Goal: Task Accomplishment & Management: Complete application form

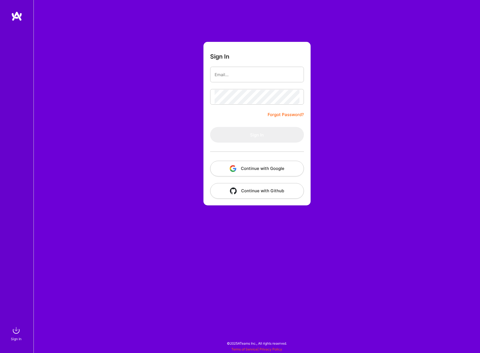
click at [259, 170] on button "Continue with Google" at bounding box center [257, 169] width 94 height 16
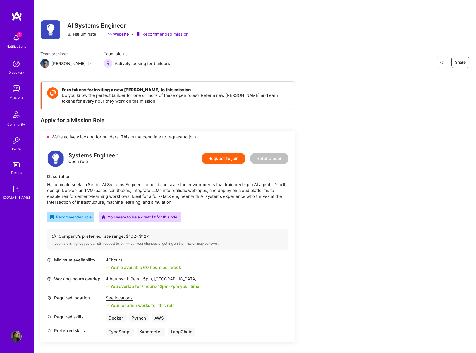
click at [214, 156] on button "Request to join" at bounding box center [223, 158] width 44 height 11
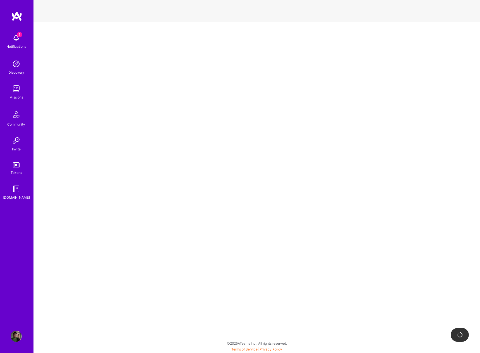
select select "US"
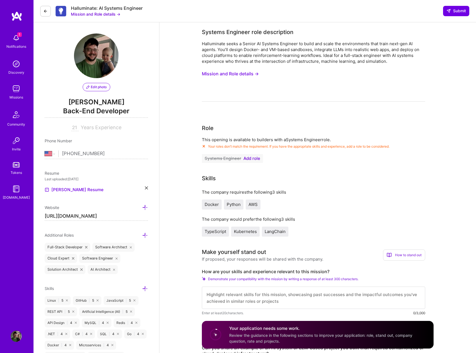
click at [252, 157] on span "Add role" at bounding box center [251, 158] width 17 height 4
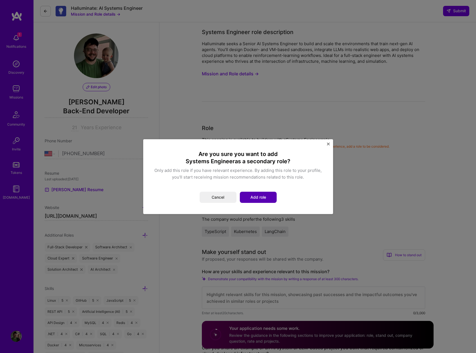
click at [258, 195] on button "Add role" at bounding box center [258, 197] width 37 height 11
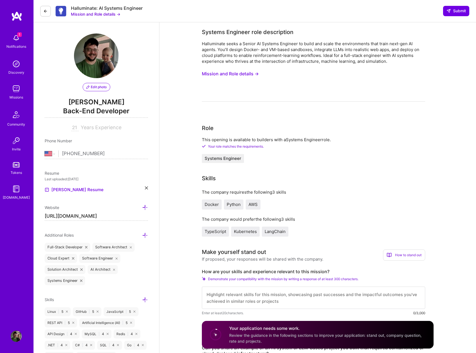
click at [224, 74] on button "Mission and Role details →" at bounding box center [230, 74] width 57 height 10
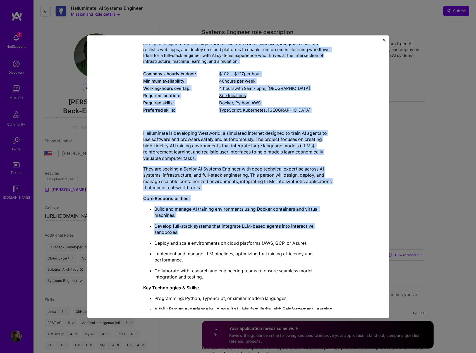
scroll to position [141, 0]
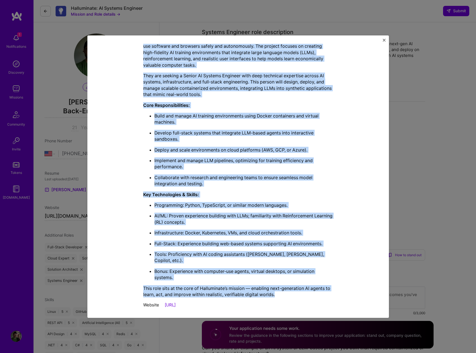
drag, startPoint x: 141, startPoint y: 78, endPoint x: 291, endPoint y: 290, distance: 260.4
click at [291, 290] on div "Mission Description and Role Details Systems Engineer role description Hallumin…" at bounding box center [238, 109] width 190 height 404
copy div "Loremip Dolorsit amet consectetur Adipiscinge seddo e Tempor IN Utlabor Etdolor…"
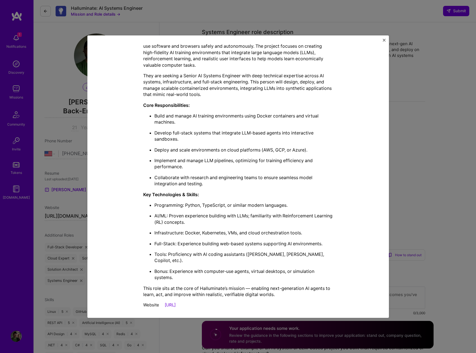
click at [437, 206] on div "Mission Description and Role Details Systems Engineer role description Hallumin…" at bounding box center [238, 176] width 476 height 353
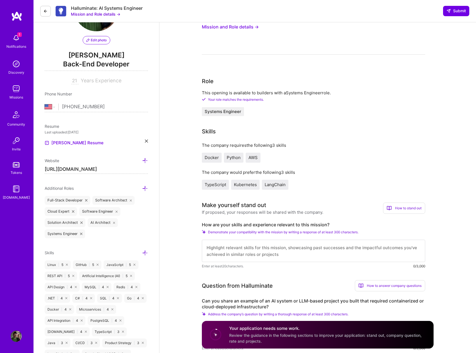
scroll to position [79, 0]
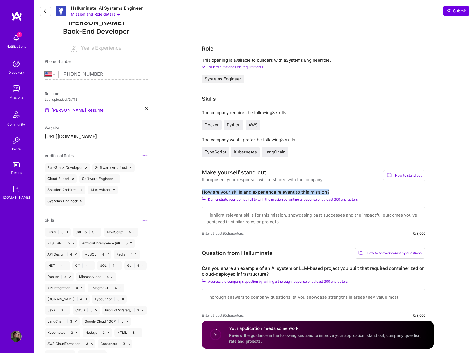
drag, startPoint x: 330, startPoint y: 192, endPoint x: 196, endPoint y: 190, distance: 133.3
copy label "How are your skills and experience relevant to this mission?"
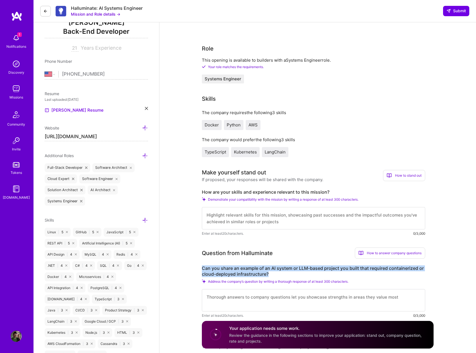
drag, startPoint x: 274, startPoint y: 275, endPoint x: 199, endPoint y: 269, distance: 74.7
copy label "Can you share an example of an AI system or LLM-based project you built that re…"
